Goal: Task Accomplishment & Management: Use online tool/utility

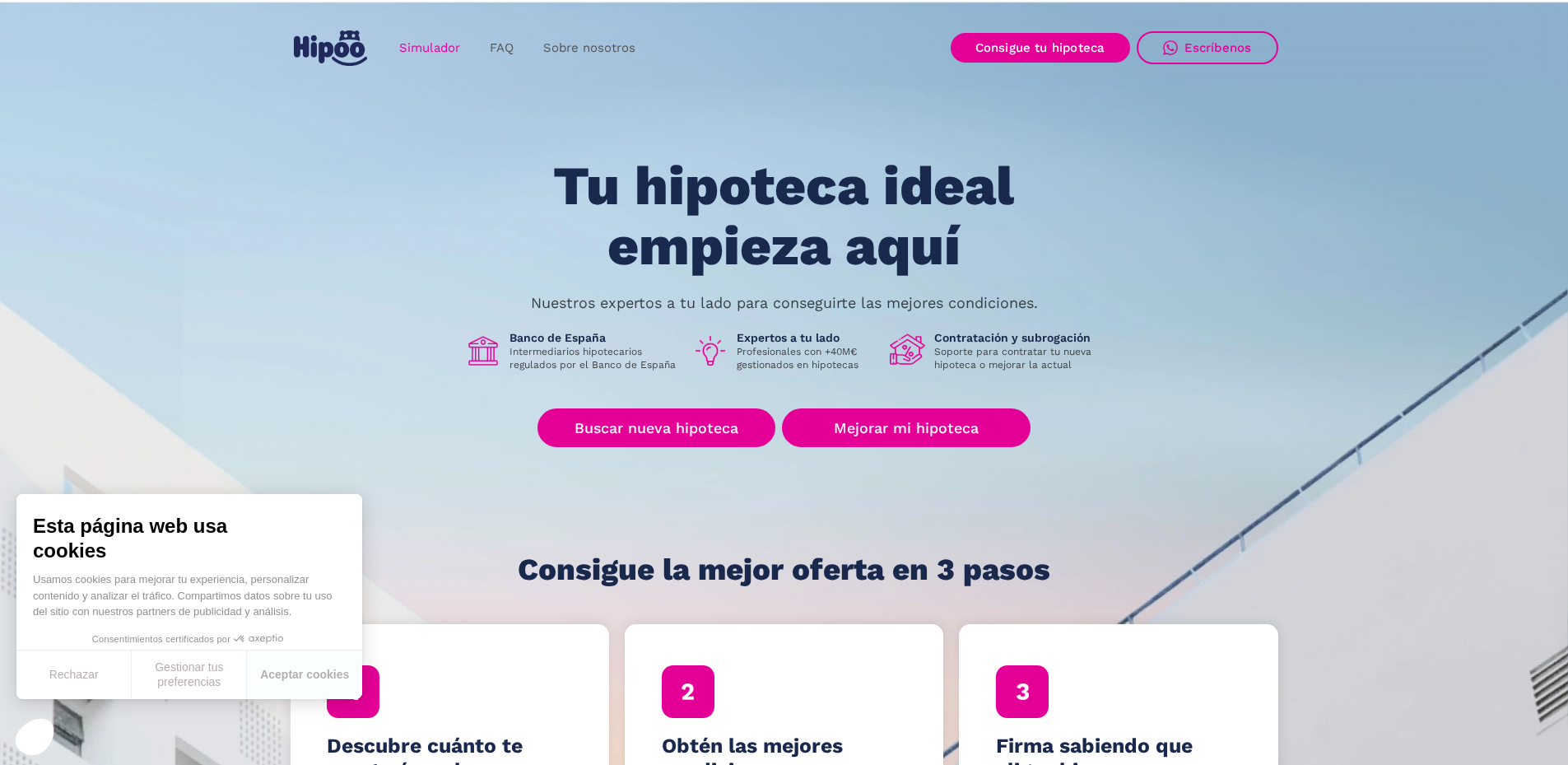
click at [422, 42] on link "Simulador" at bounding box center [429, 47] width 91 height 32
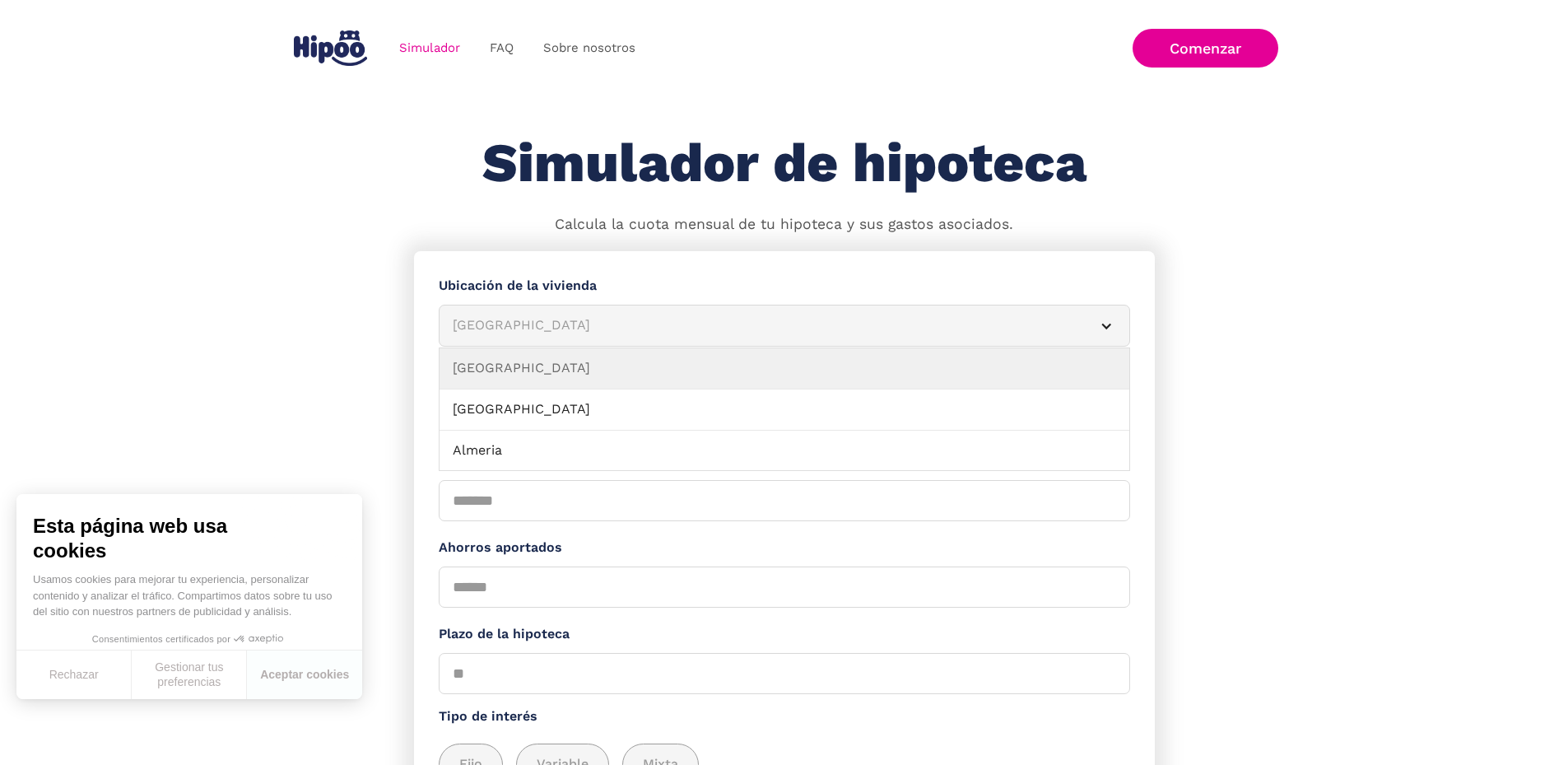
click at [1100, 333] on div "Simulador Form" at bounding box center [1106, 326] width 13 height 13
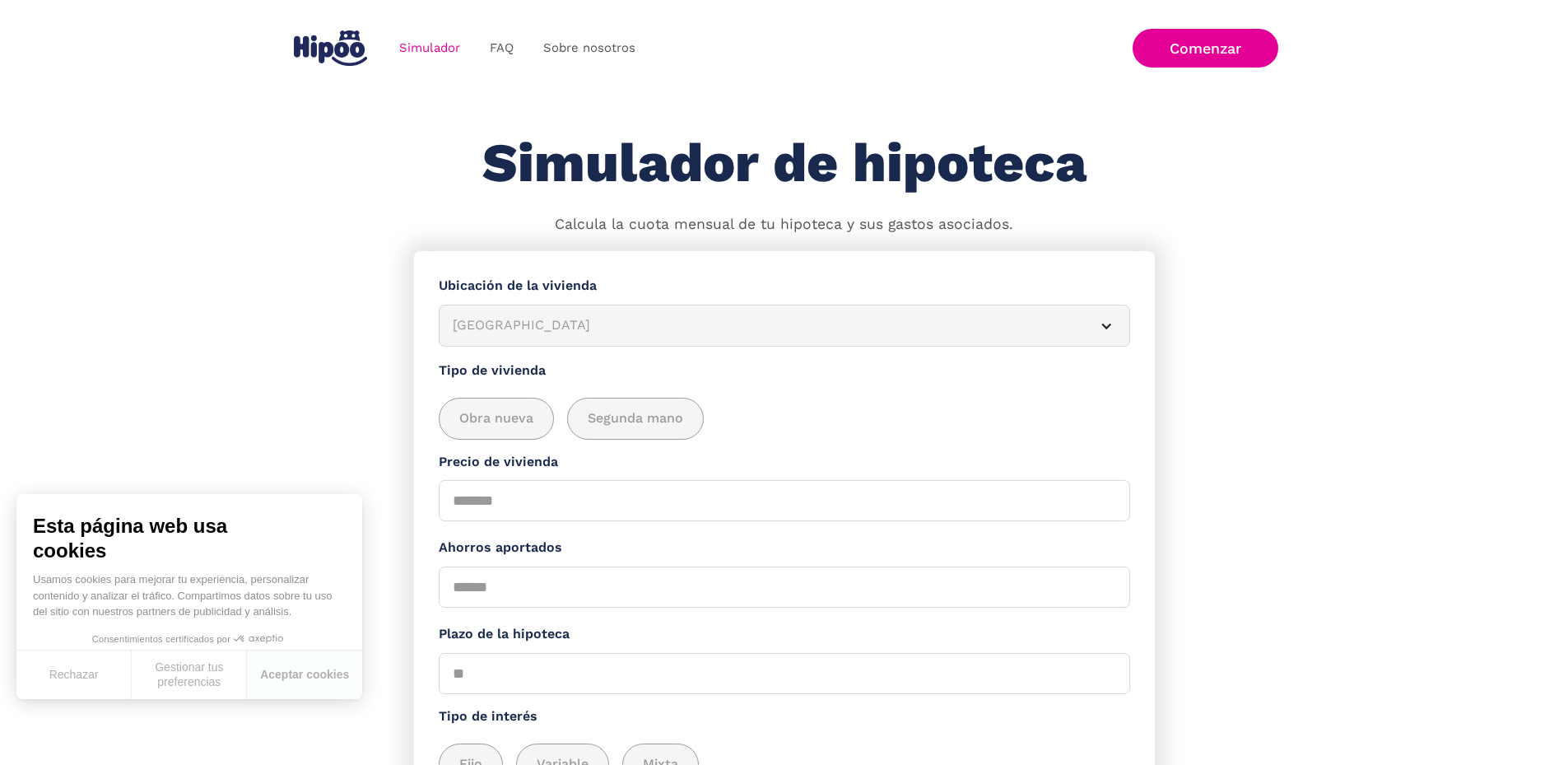
click at [1100, 333] on div "Simulador Form" at bounding box center [1106, 326] width 13 height 13
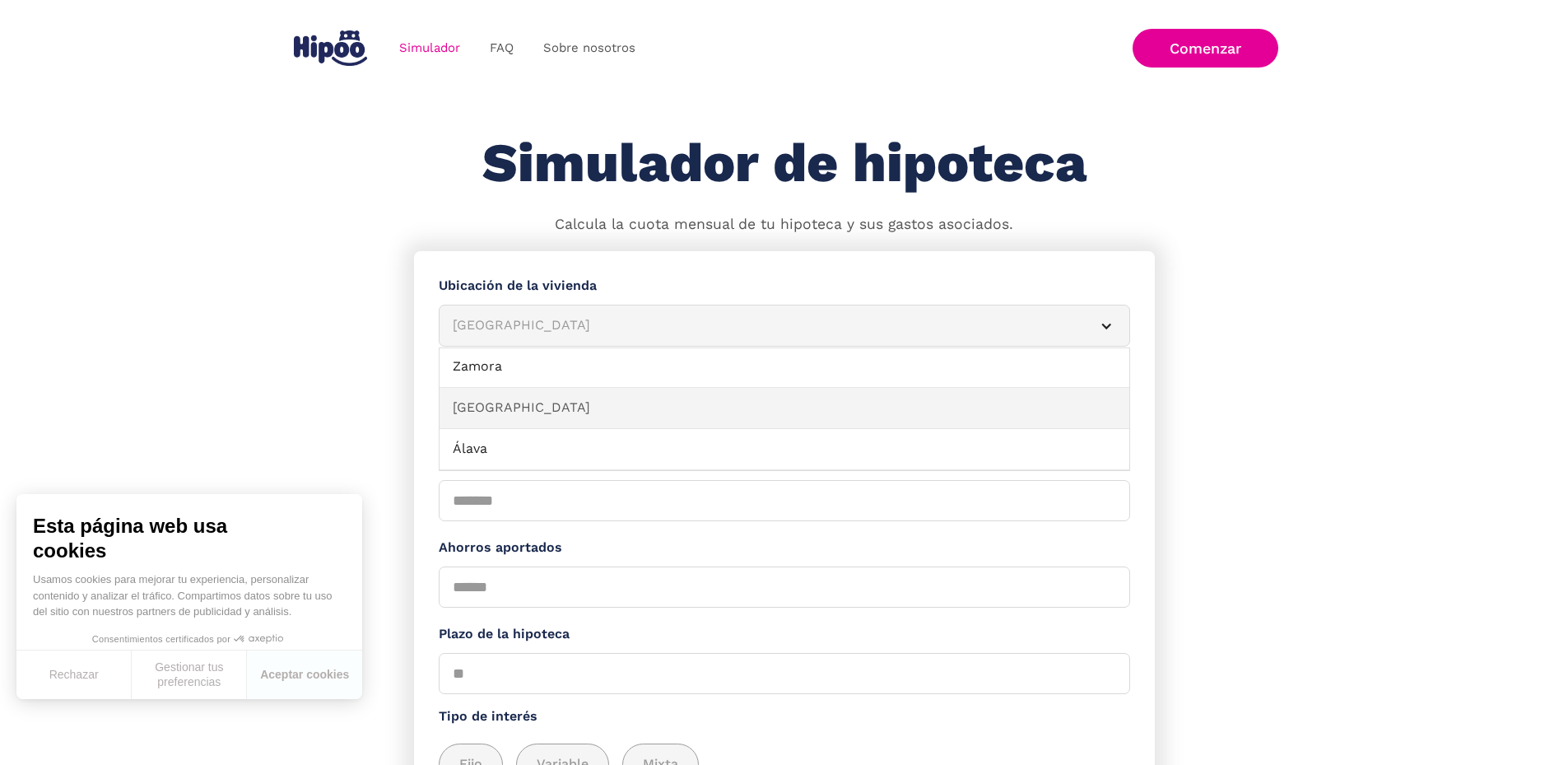
click at [701, 428] on link "[GEOGRAPHIC_DATA]" at bounding box center [784, 409] width 690 height 41
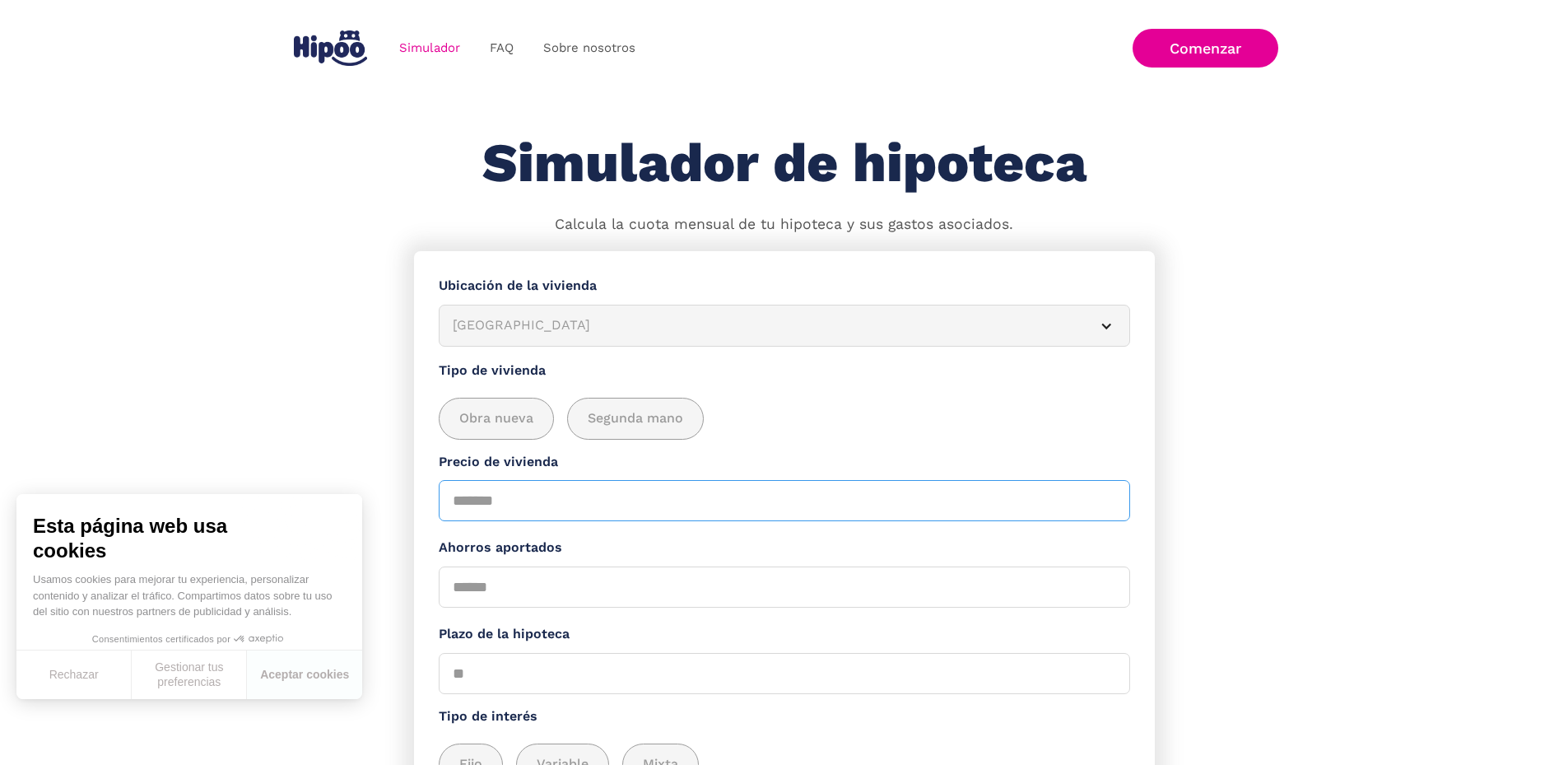
click at [590, 511] on input "Precio de vivienda" at bounding box center [784, 501] width 691 height 41
